Goal: Navigation & Orientation: Find specific page/section

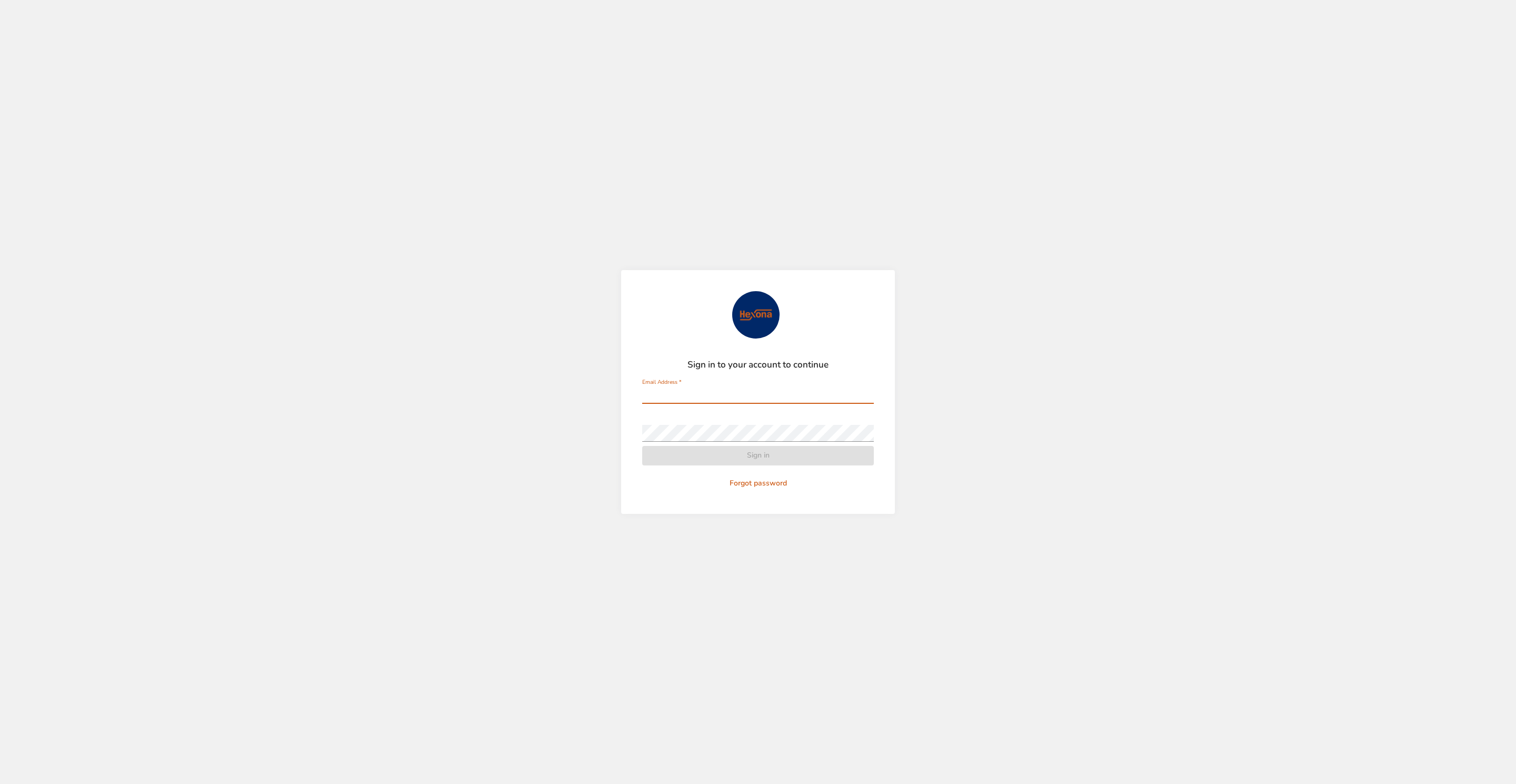
type input "**********"
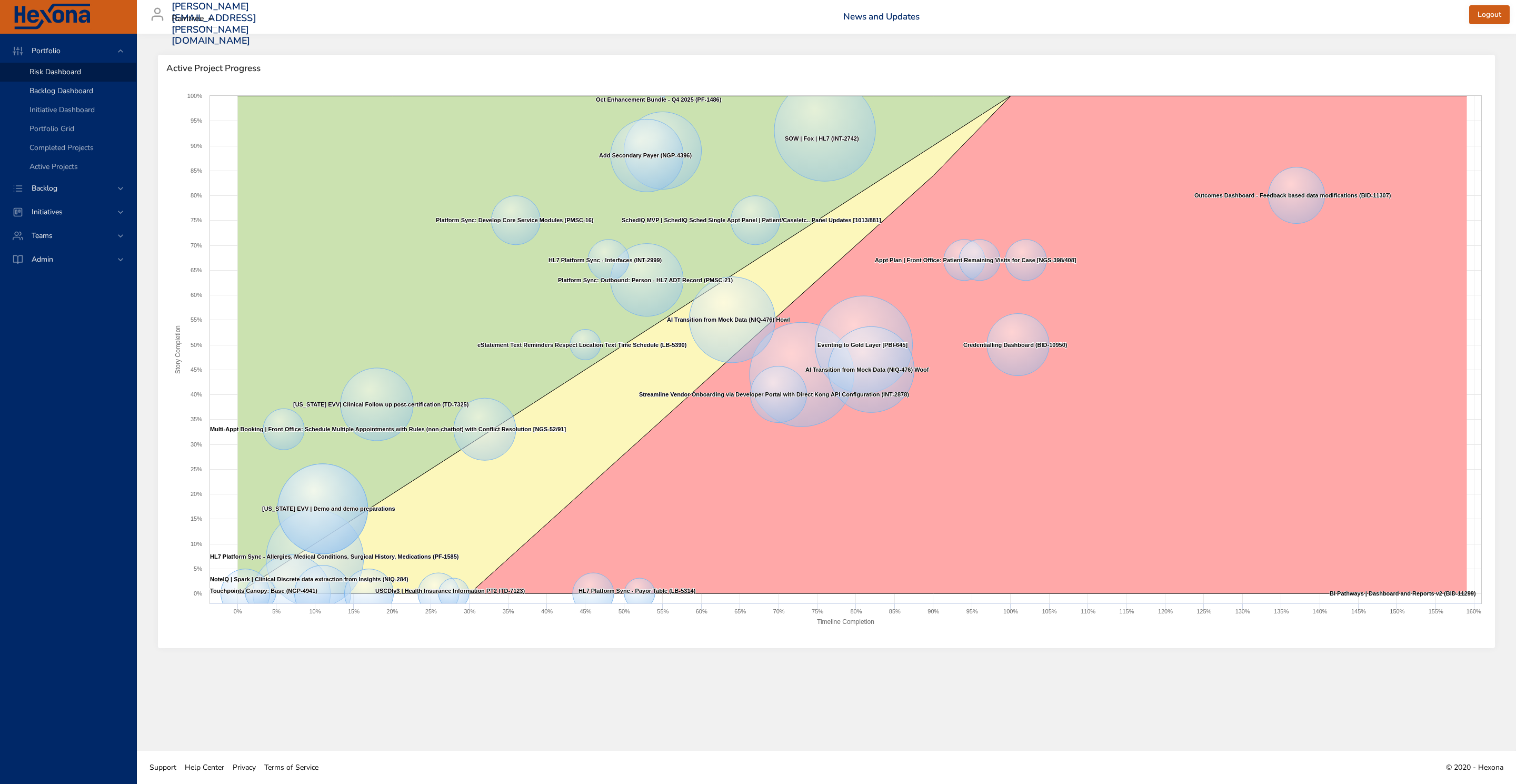
click at [76, 84] on link "Backlog Dashboard" at bounding box center [68, 91] width 136 height 19
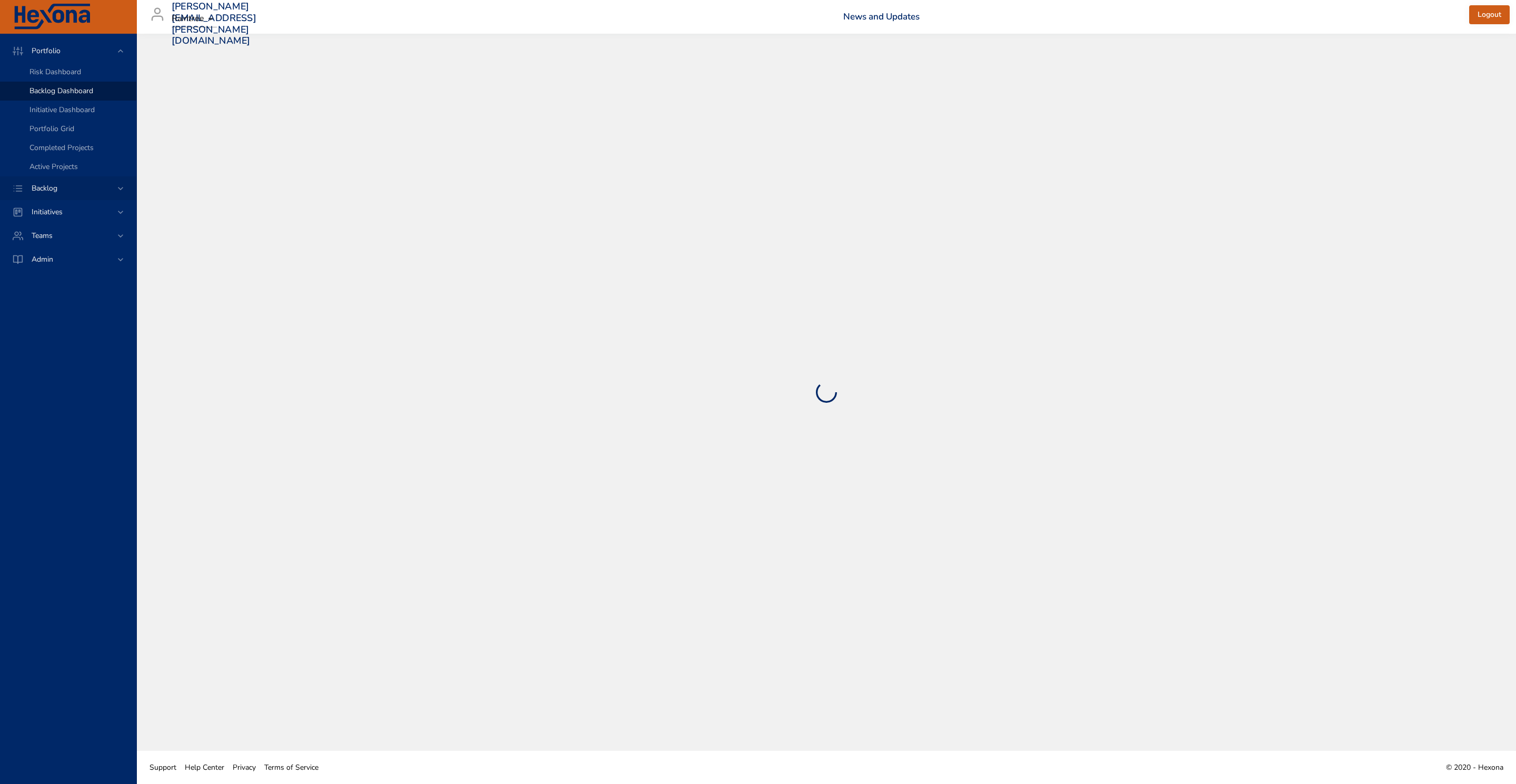
click at [78, 190] on div "Backlog" at bounding box center [69, 187] width 92 height 11
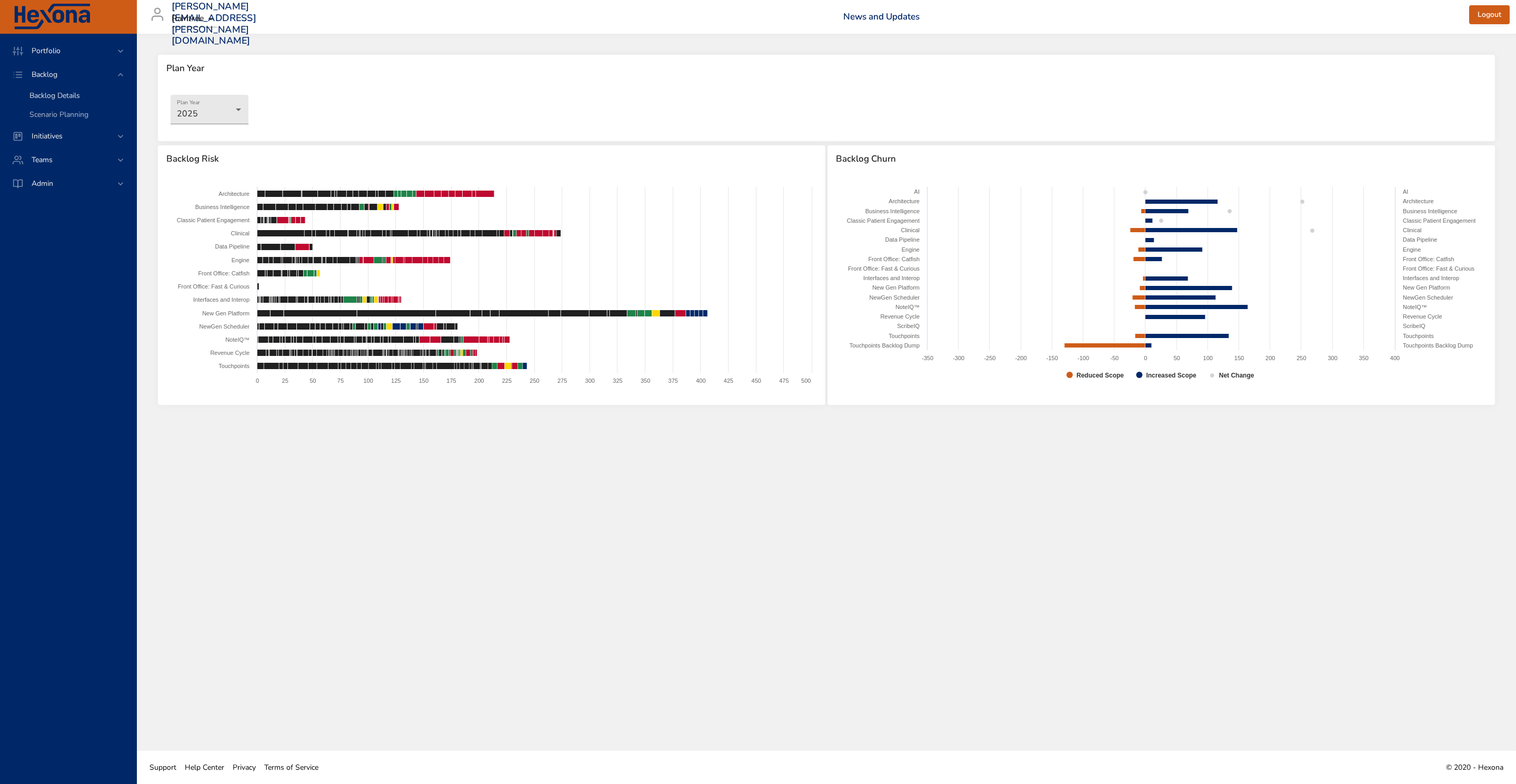
click at [68, 95] on span "Backlog Details" at bounding box center [55, 95] width 50 height 10
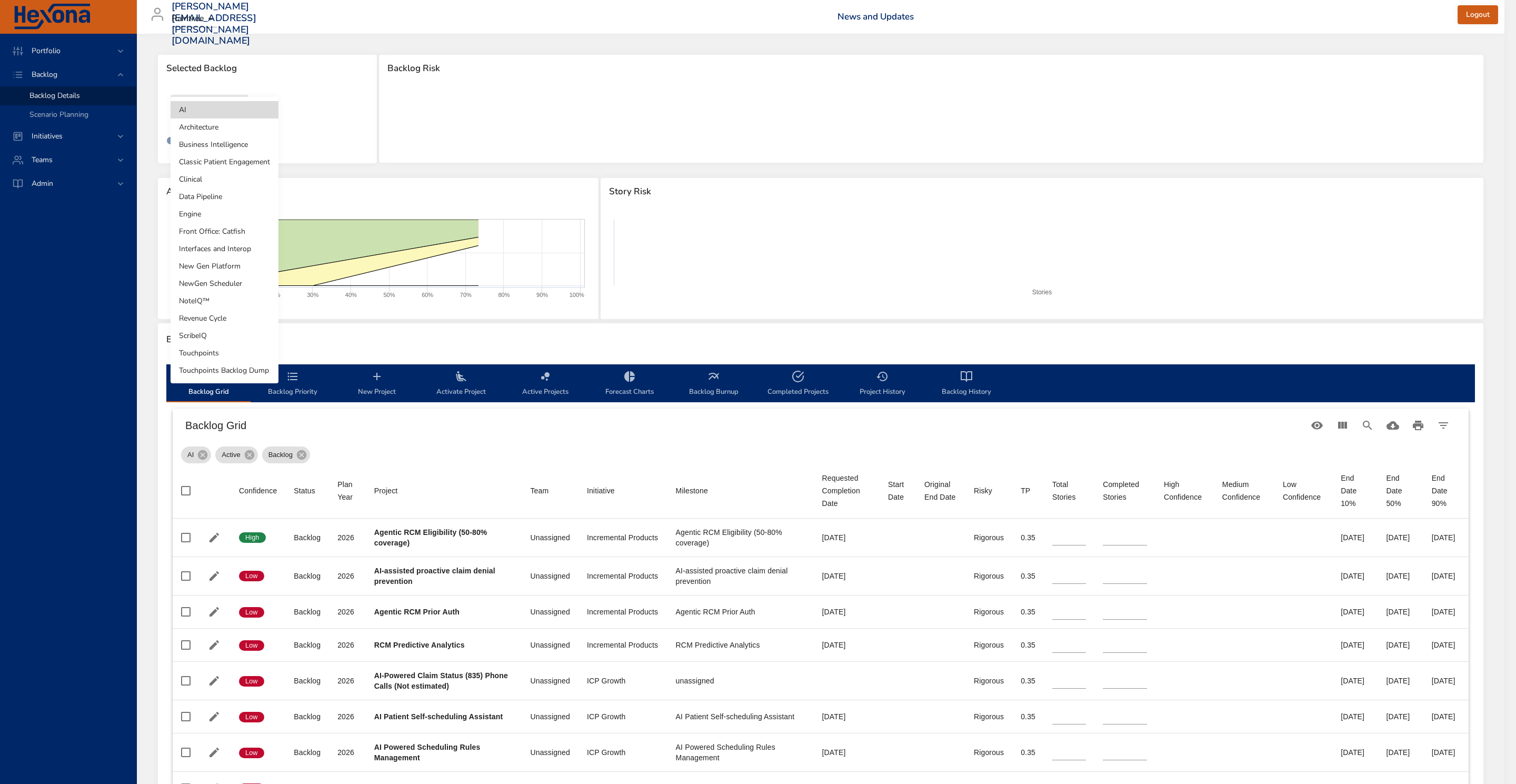
click at [238, 111] on body "Portfolio Backlog Backlog Details Scenario Planning Initiatives Teams Admin [PE…" at bounding box center [758, 392] width 1516 height 784
click at [231, 277] on li "NewGen Scheduler" at bounding box center [225, 284] width 108 height 17
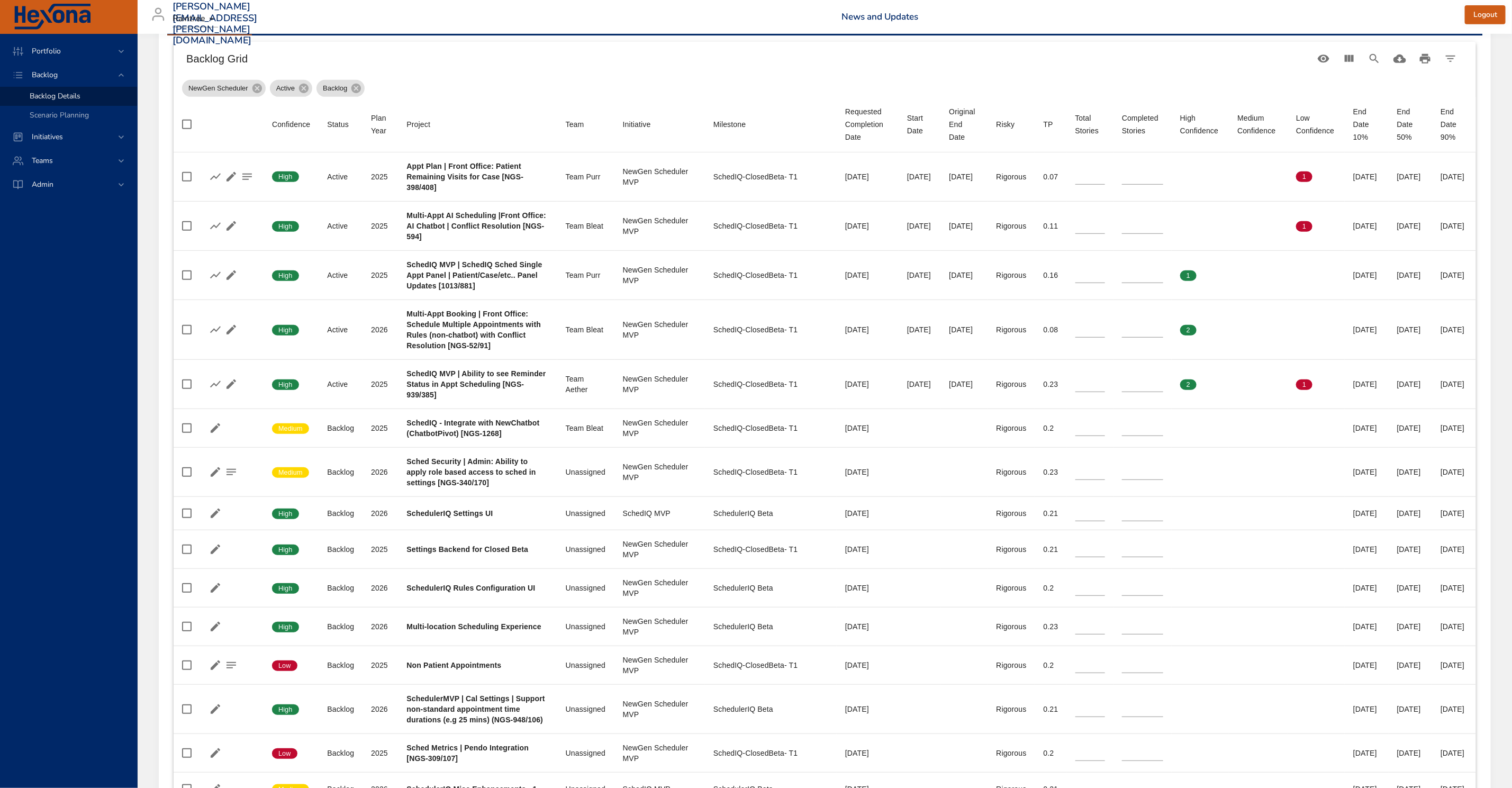
scroll to position [341, 0]
